Goal: Transaction & Acquisition: Purchase product/service

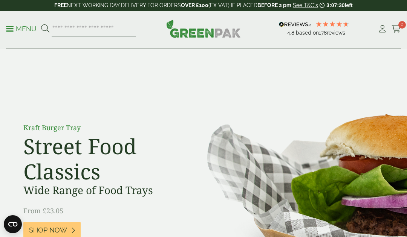
click at [380, 29] on icon at bounding box center [382, 29] width 9 height 8
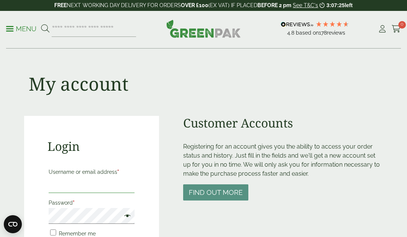
click at [113, 178] on input "Username or email address *" at bounding box center [92, 186] width 86 height 16
type input "**********"
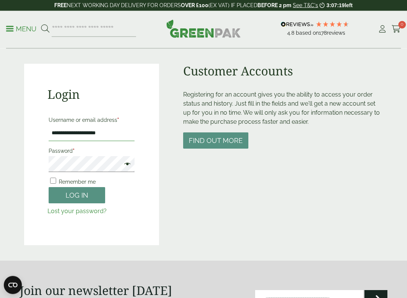
scroll to position [24, 0]
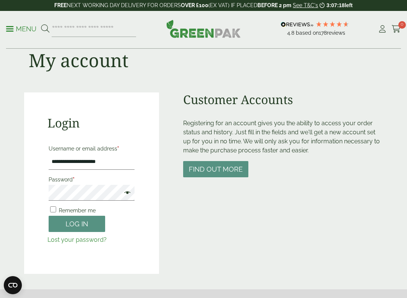
click at [97, 223] on button "Log in" at bounding box center [77, 224] width 57 height 16
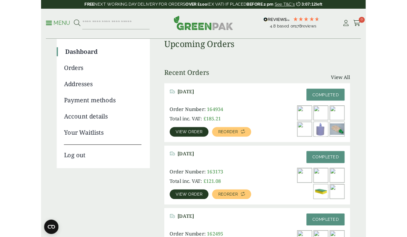
scroll to position [63, 0]
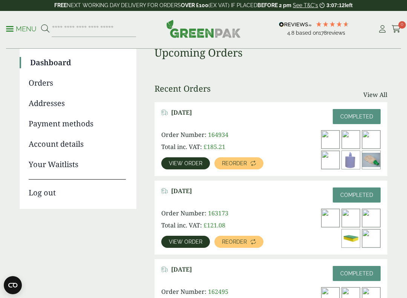
click at [239, 161] on span "Reorder" at bounding box center [234, 163] width 25 height 5
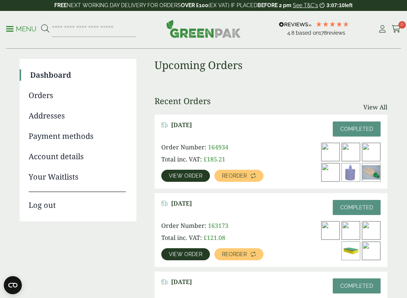
scroll to position [50, 0]
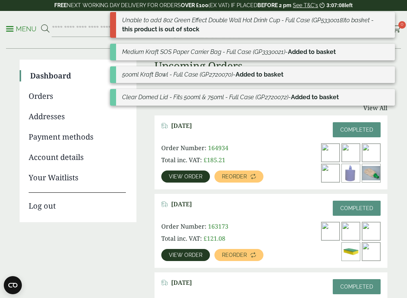
click at [256, 175] on link "Reorder" at bounding box center [238, 176] width 49 height 12
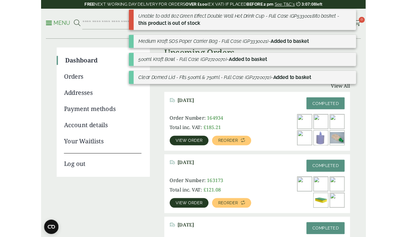
scroll to position [0, 0]
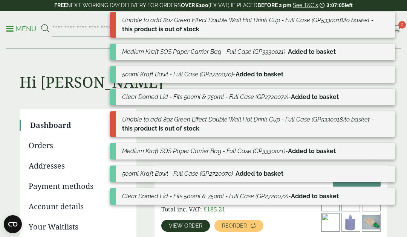
click at [404, 24] on span "0" at bounding box center [402, 25] width 8 height 8
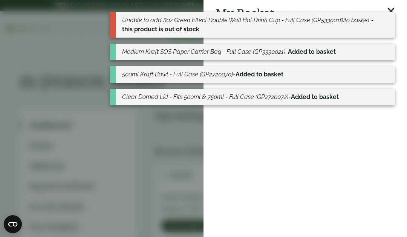
click at [199, 165] on aside "My Basket No products in the basket." at bounding box center [203, 118] width 407 height 237
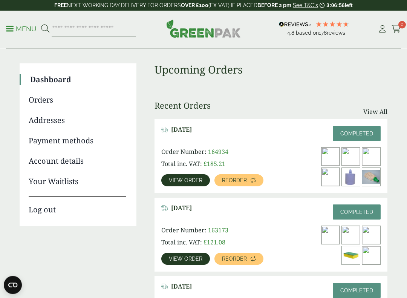
scroll to position [45, 0]
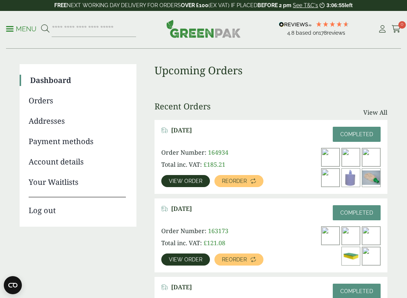
click at [197, 179] on span "View order" at bounding box center [186, 180] width 34 height 5
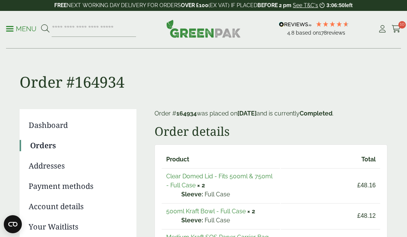
click at [11, 26] on link "Menu" at bounding box center [21, 29] width 31 height 8
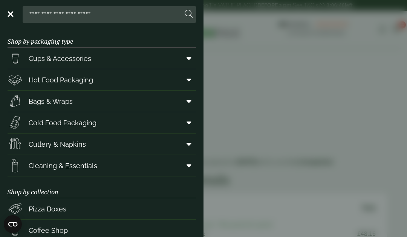
click at [100, 81] on link "Hot Food Packaging" at bounding box center [102, 79] width 188 height 21
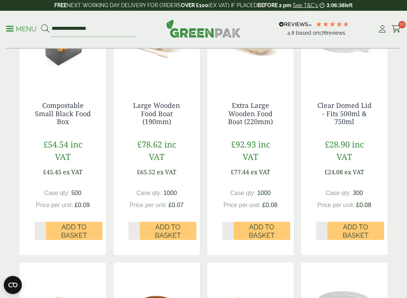
scroll to position [527, 0]
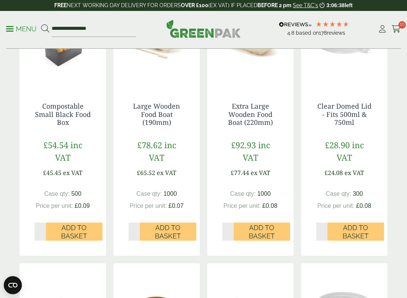
click at [322, 228] on input "*" at bounding box center [321, 231] width 11 height 18
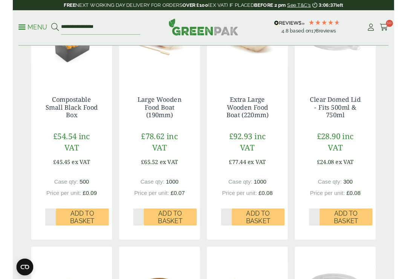
scroll to position [548, 0]
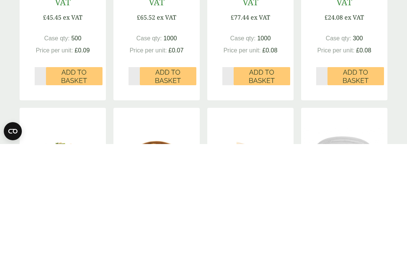
type input "*"
click at [355, 203] on span "Add to Basket" at bounding box center [356, 211] width 46 height 16
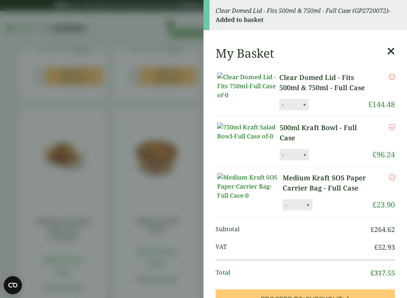
scroll to position [0, 0]
click at [389, 51] on icon at bounding box center [391, 51] width 8 height 11
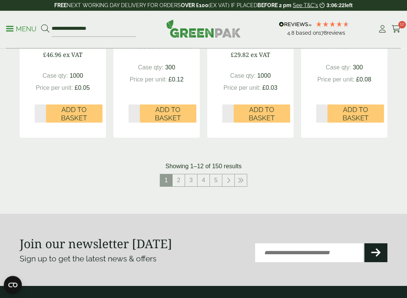
scroll to position [916, 0]
click at [179, 177] on link "2" at bounding box center [179, 180] width 12 height 12
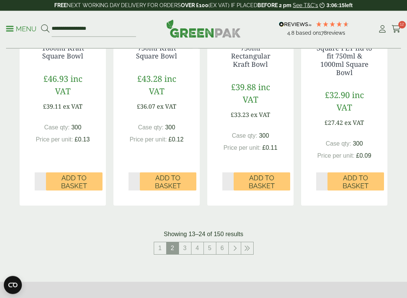
scroll to position [856, 0]
click at [187, 246] on link "3" at bounding box center [185, 248] width 12 height 12
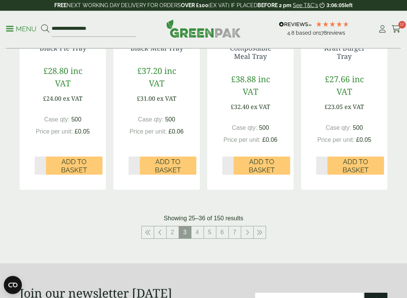
scroll to position [878, 0]
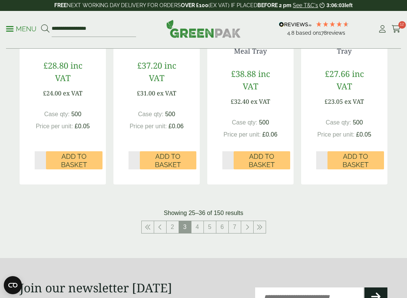
click at [175, 222] on link "2" at bounding box center [173, 227] width 12 height 12
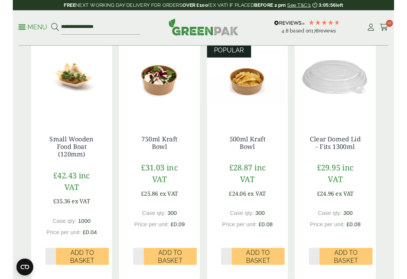
scroll to position [214, 0]
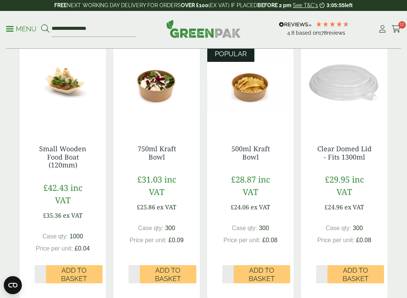
click at [176, 255] on span "Add to Basket" at bounding box center [168, 274] width 46 height 16
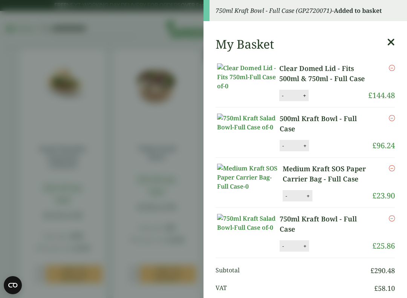
click at [286, 153] on input "*" at bounding box center [293, 146] width 15 height 16
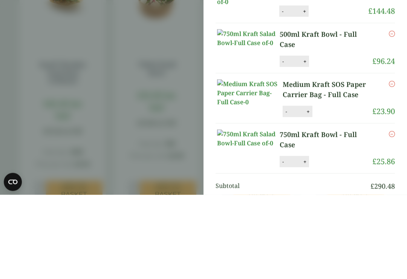
click at [282, 142] on button "-" at bounding box center [283, 145] width 6 height 6
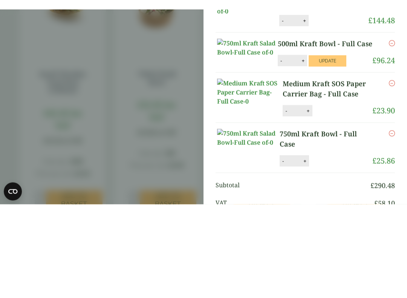
scroll to position [299, 0]
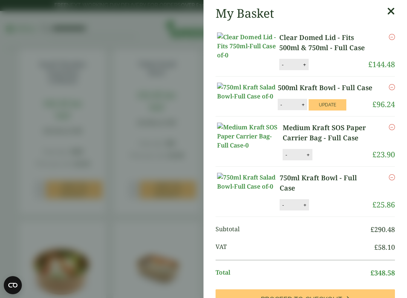
click at [279, 108] on button "-" at bounding box center [281, 104] width 6 height 6
type input "*"
click at [335, 110] on button "Update" at bounding box center [328, 104] width 38 height 11
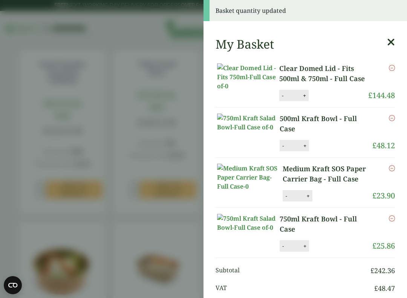
click at [280, 94] on button "-" at bounding box center [283, 95] width 6 height 6
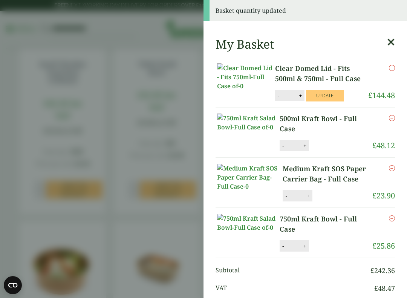
click at [276, 97] on button "-" at bounding box center [279, 95] width 6 height 6
click at [276, 95] on button "-" at bounding box center [279, 95] width 6 height 6
click at [276, 98] on button "-" at bounding box center [279, 95] width 6 height 6
type input "*"
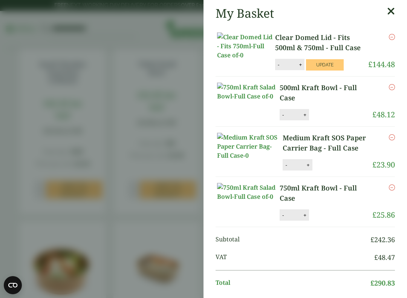
click at [323, 66] on button "Update" at bounding box center [325, 64] width 38 height 11
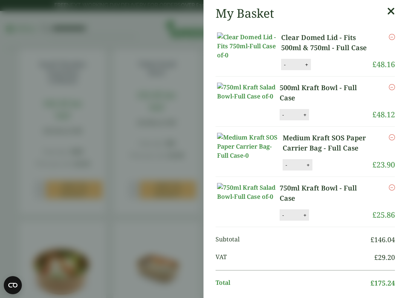
scroll to position [0, 0]
click at [162, 217] on aside "My Basket Clear Domed Lid - Fits 500ml & 750ml - Full Case Clear Domed Lid - Fi…" at bounding box center [203, 149] width 407 height 298
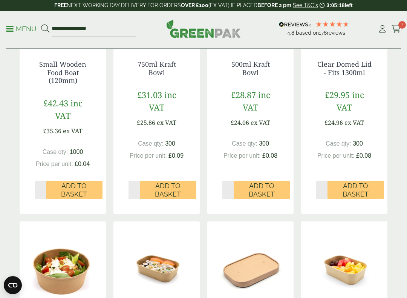
click at [8, 27] on link "Menu" at bounding box center [21, 29] width 31 height 8
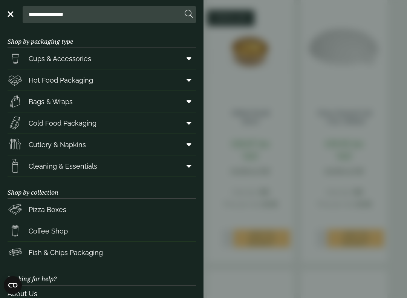
click at [124, 145] on link "Cutlery & Napkins" at bounding box center [102, 144] width 188 height 21
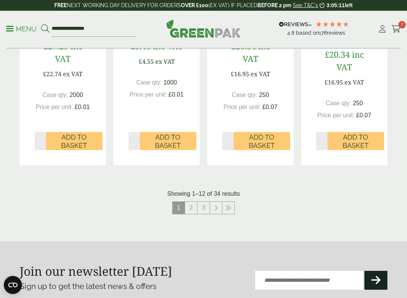
scroll to position [867, 0]
click at [188, 204] on link "2" at bounding box center [191, 208] width 12 height 12
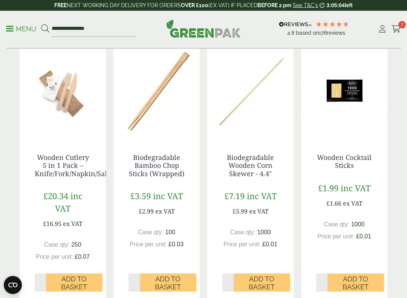
scroll to position [177, 0]
click at [140, 255] on button "Add to Basket" at bounding box center [168, 282] width 57 height 18
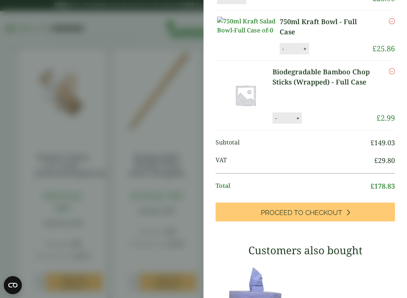
scroll to position [211, 0]
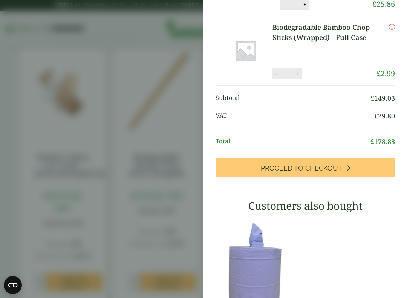
click at [358, 177] on link "Proceed to Checkout" at bounding box center [305, 167] width 179 height 19
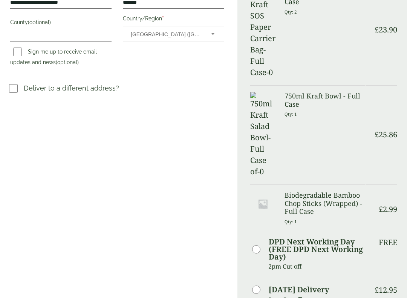
scroll to position [296, 0]
